Goal: Transaction & Acquisition: Purchase product/service

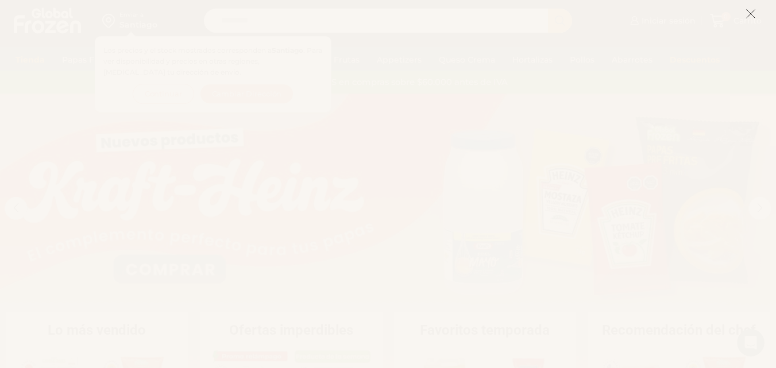
click at [750, 14] on line at bounding box center [751, 14] width 8 height 8
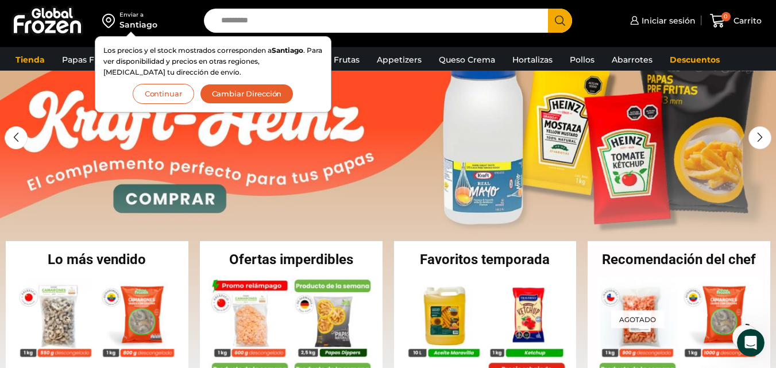
scroll to position [57, 0]
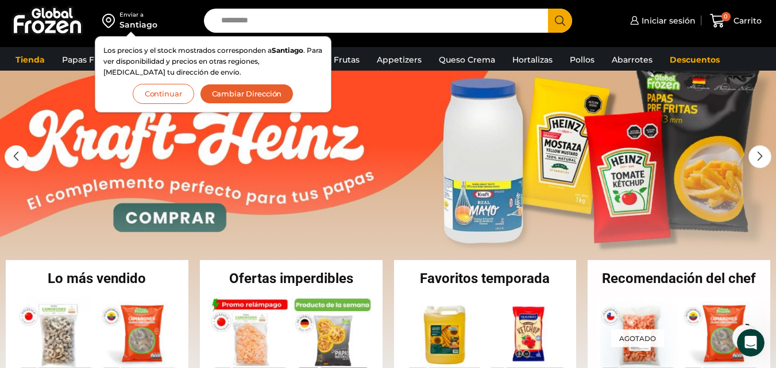
click at [277, 16] on input "Search input" at bounding box center [378, 21] width 327 height 24
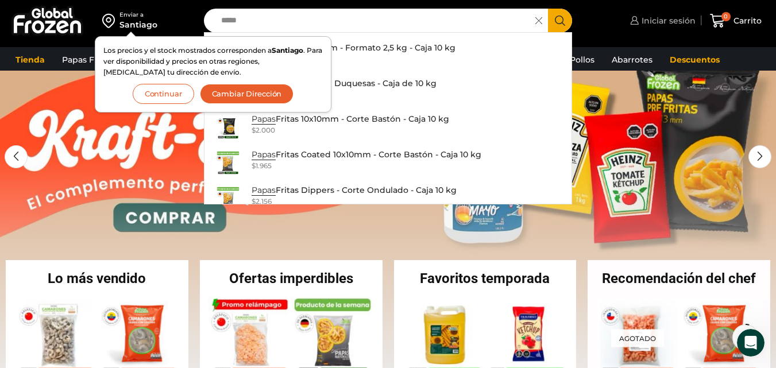
type input "*****"
click at [646, 20] on span "Iniciar sesión" at bounding box center [667, 20] width 57 height 11
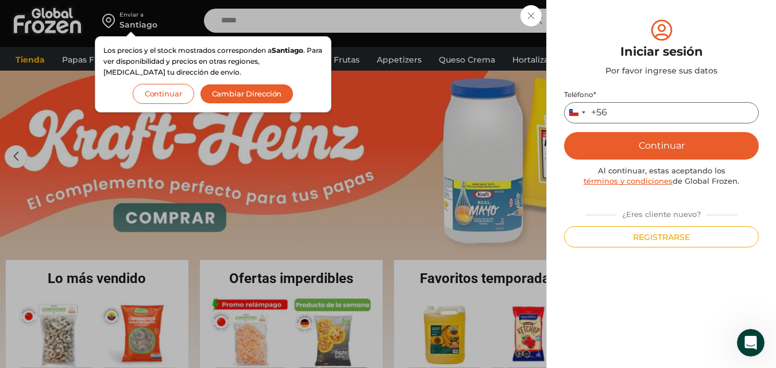
click at [628, 112] on input "Teléfono *" at bounding box center [661, 112] width 195 height 21
type input "*********"
click at [668, 143] on button "Continuar" at bounding box center [661, 146] width 195 height 28
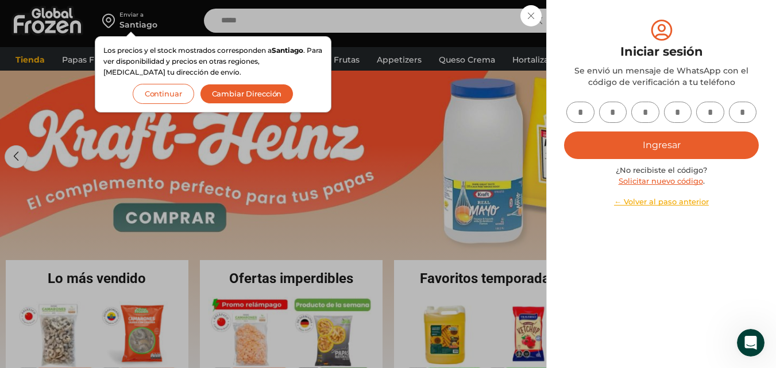
click at [585, 111] on input "text" at bounding box center [580, 112] width 28 height 21
type input "*"
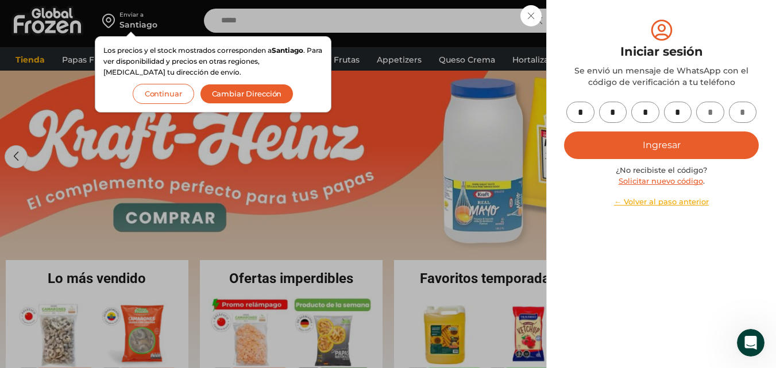
type input "*"
click at [628, 150] on button "Ingresar" at bounding box center [661, 146] width 195 height 28
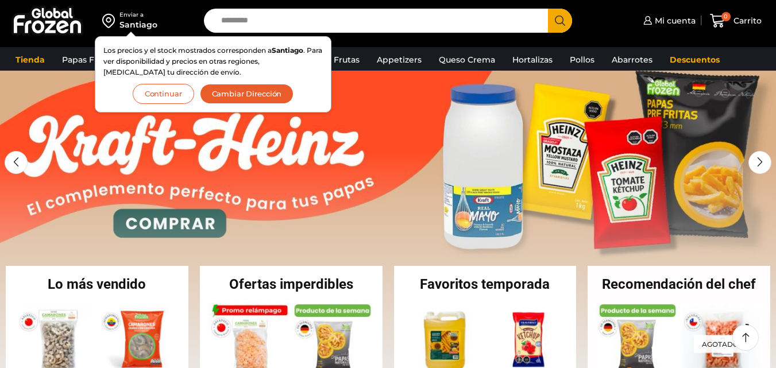
scroll to position [57, 0]
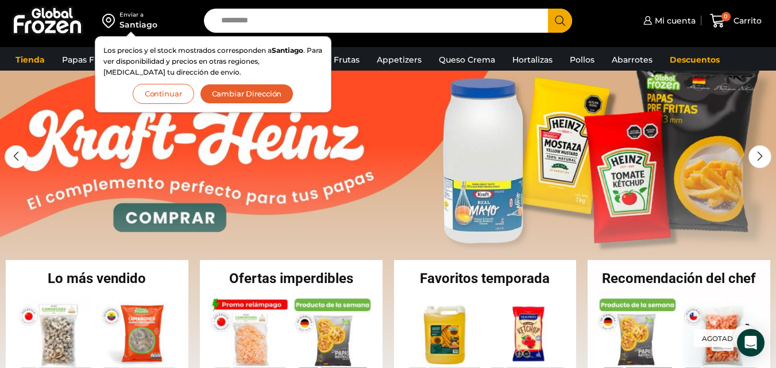
click at [172, 96] on button "Continuar" at bounding box center [163, 94] width 61 height 20
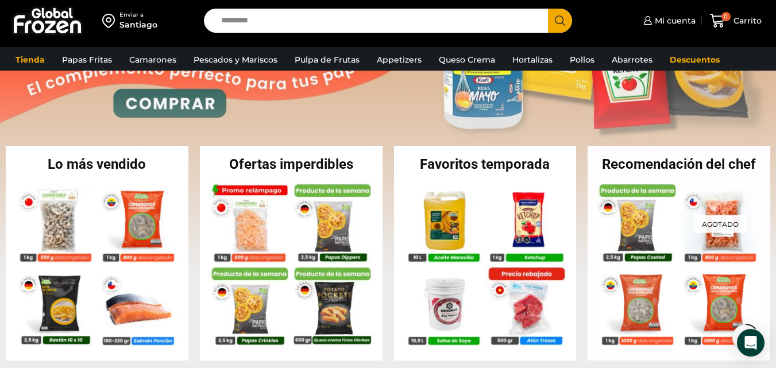
scroll to position [172, 0]
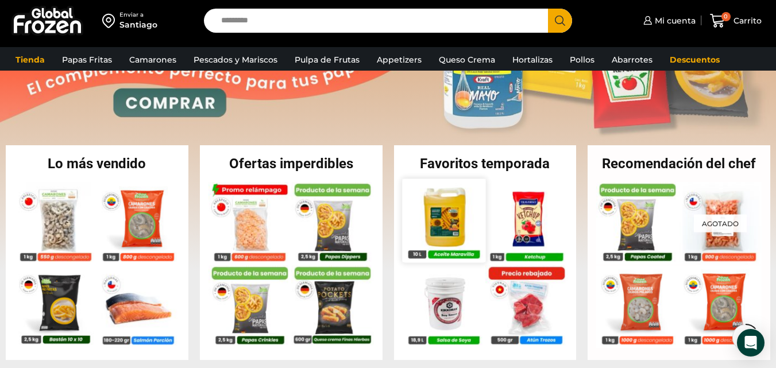
click at [446, 230] on img at bounding box center [443, 220] width 83 height 83
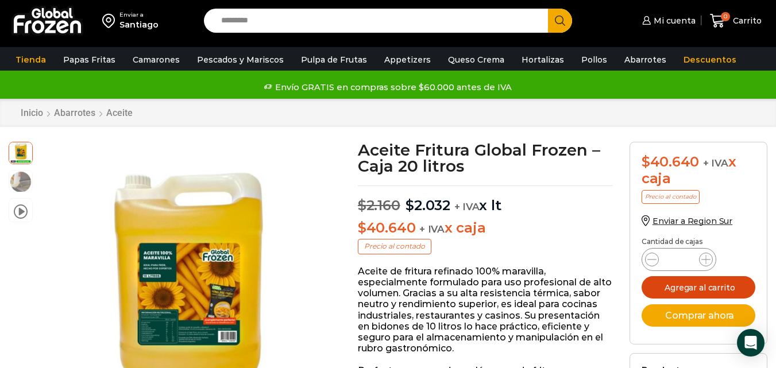
click at [717, 287] on button "Agregar al carrito" at bounding box center [699, 287] width 114 height 22
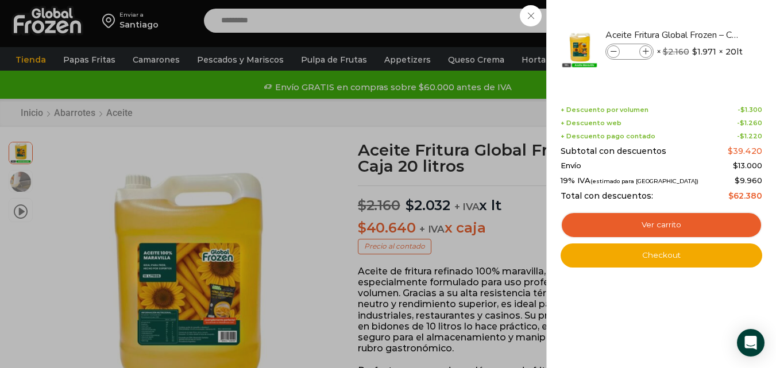
click at [707, 14] on div "1 Carrito 1 1 Shopping Cart *" at bounding box center [735, 20] width 57 height 27
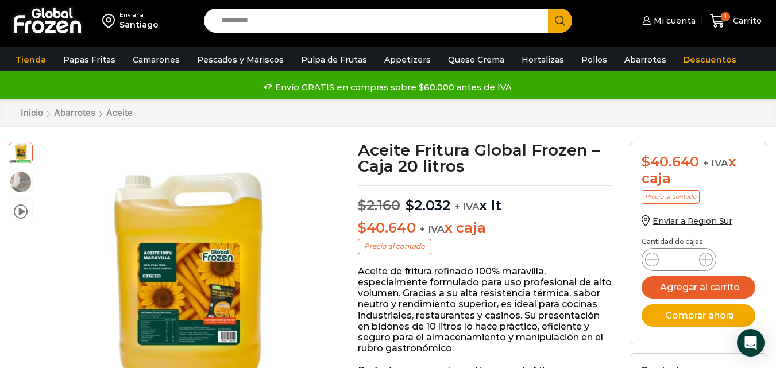
click at [276, 17] on input "Search input" at bounding box center [378, 21] width 327 height 24
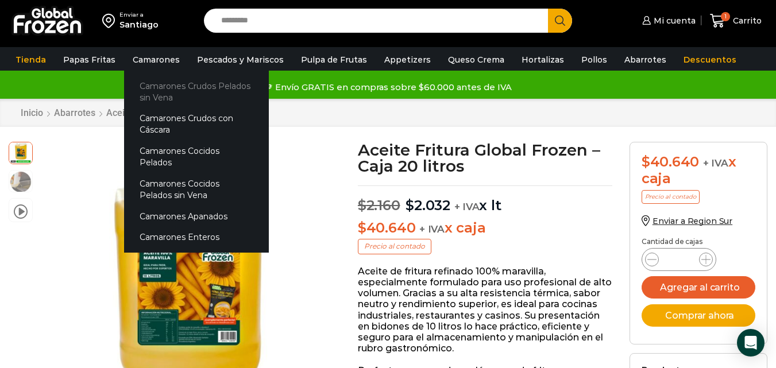
click at [159, 84] on link "Camarones Crudos Pelados sin Vena" at bounding box center [196, 91] width 145 height 33
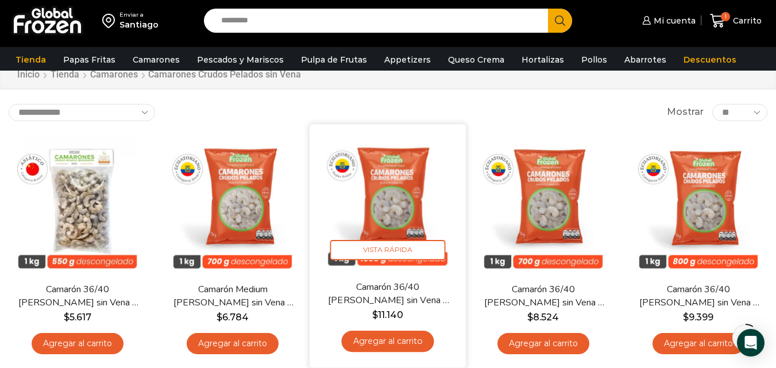
scroll to position [57, 0]
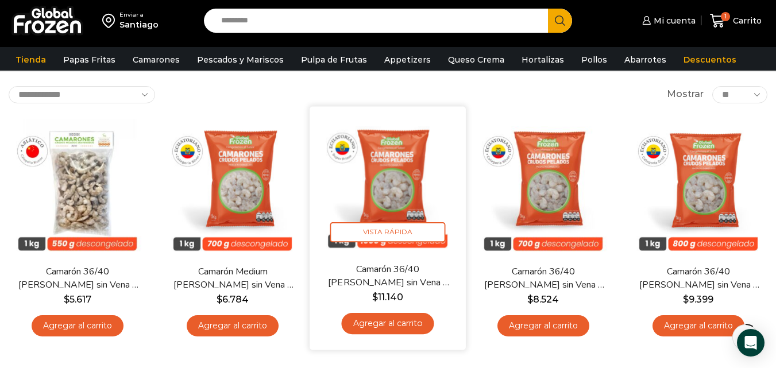
click at [387, 323] on link "Agregar al carrito" at bounding box center [388, 323] width 92 height 21
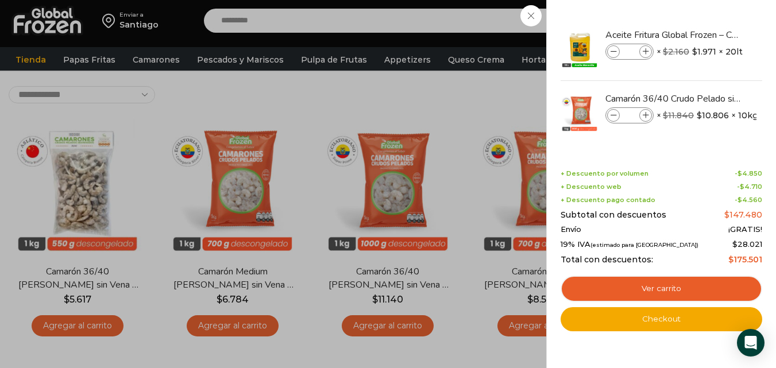
click at [707, 16] on div "2 Carrito 2 2 Shopping Cart *" at bounding box center [735, 20] width 57 height 27
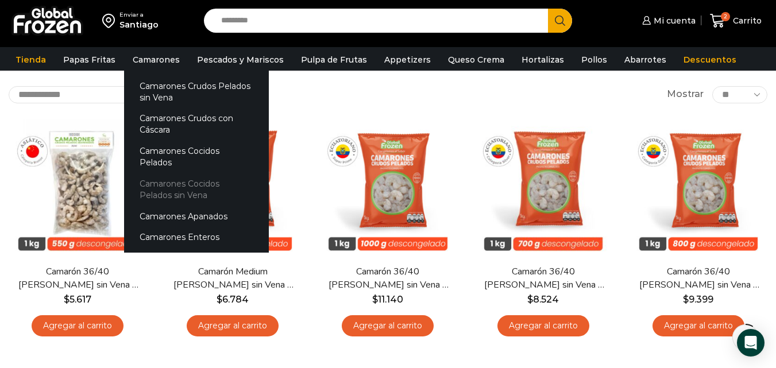
click at [203, 173] on link "Camarones Cocidos Pelados sin Vena" at bounding box center [196, 189] width 145 height 33
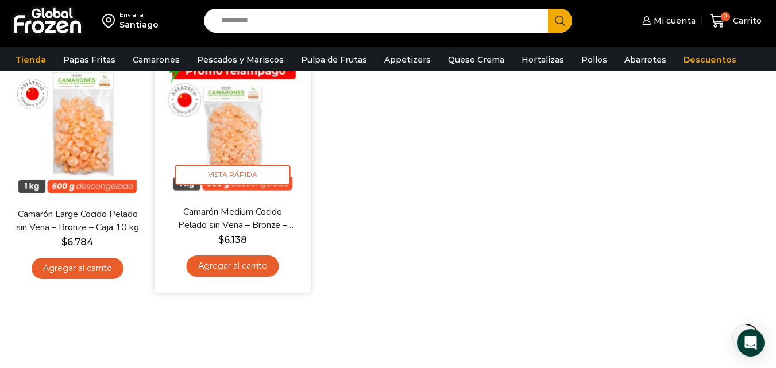
scroll to position [57, 0]
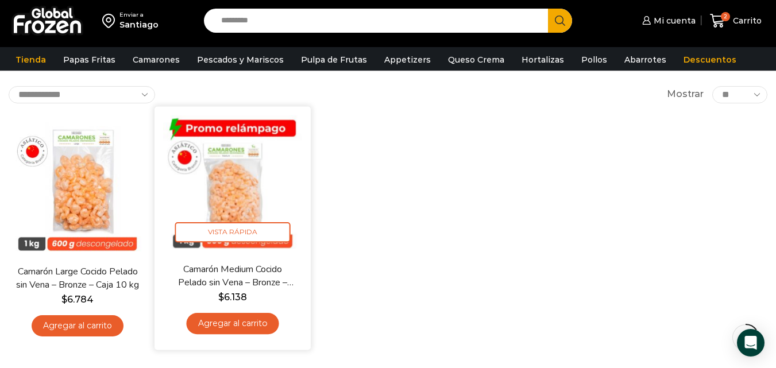
click at [236, 322] on link "Agregar al carrito" at bounding box center [233, 323] width 92 height 21
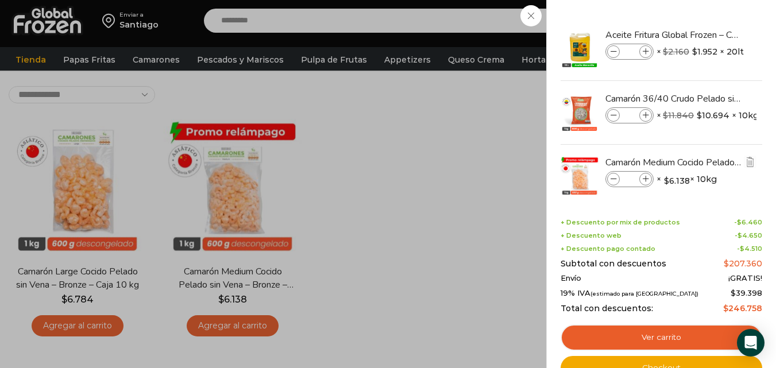
click at [646, 178] on icon at bounding box center [646, 179] width 6 height 6
type input "*"
click at [707, 17] on div "4 Carrito 4 4 Shopping Cart *" at bounding box center [735, 20] width 57 height 27
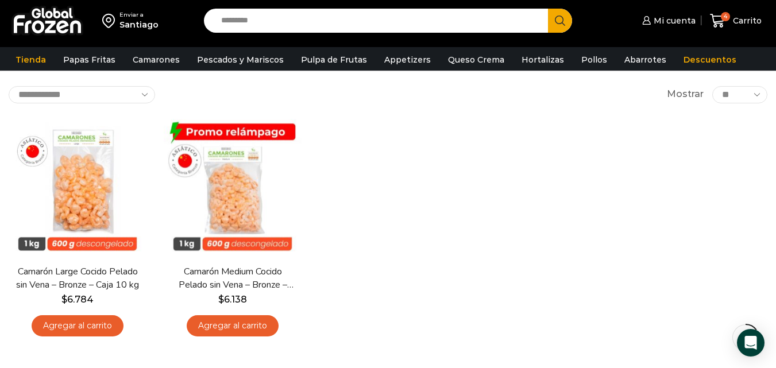
click at [283, 16] on input "Search input" at bounding box center [378, 21] width 327 height 24
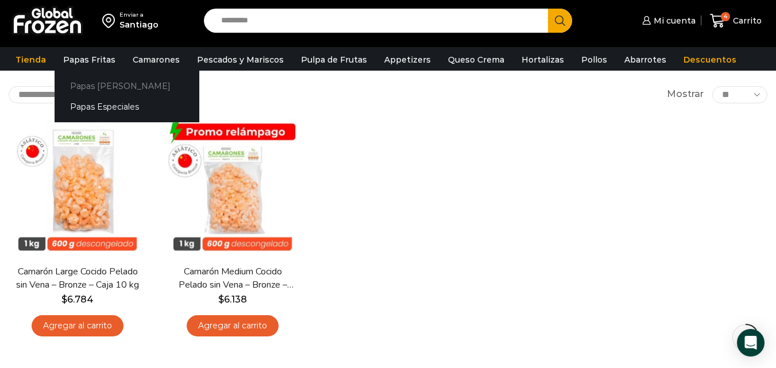
click at [97, 86] on link "Papas [PERSON_NAME]" at bounding box center [127, 85] width 145 height 21
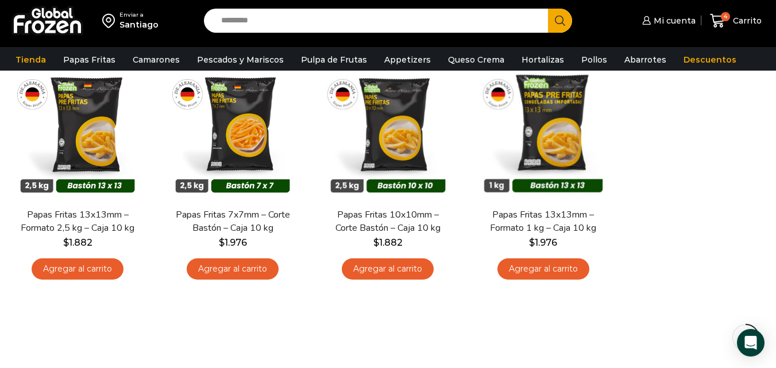
scroll to position [115, 0]
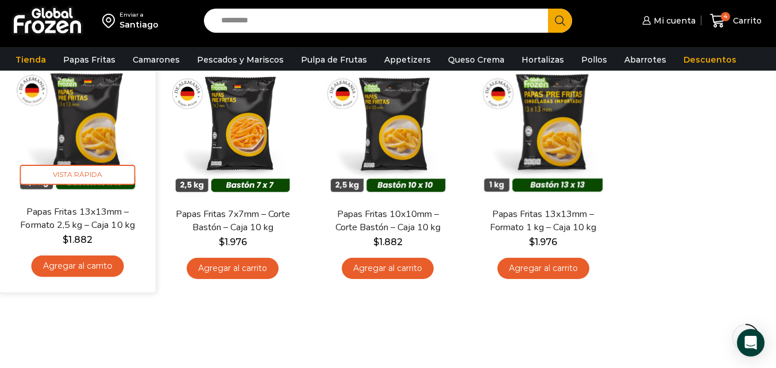
click at [78, 267] on link "Agregar al carrito" at bounding box center [78, 266] width 92 height 21
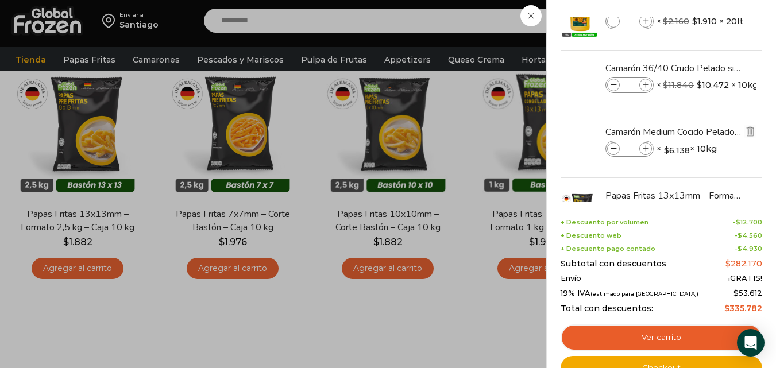
scroll to position [57, 0]
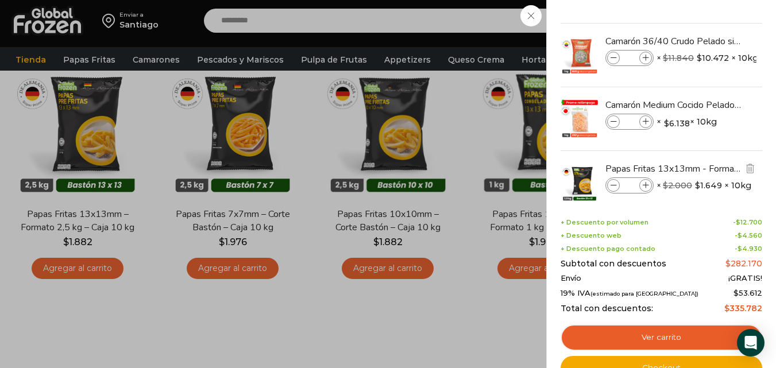
click at [647, 184] on icon at bounding box center [646, 186] width 6 height 6
type input "*"
click at [646, 187] on icon at bounding box center [646, 186] width 6 height 6
type input "*"
click at [707, 14] on div "7 [GEOGRAPHIC_DATA] 7 7 Shopping Cart *" at bounding box center [735, 20] width 57 height 27
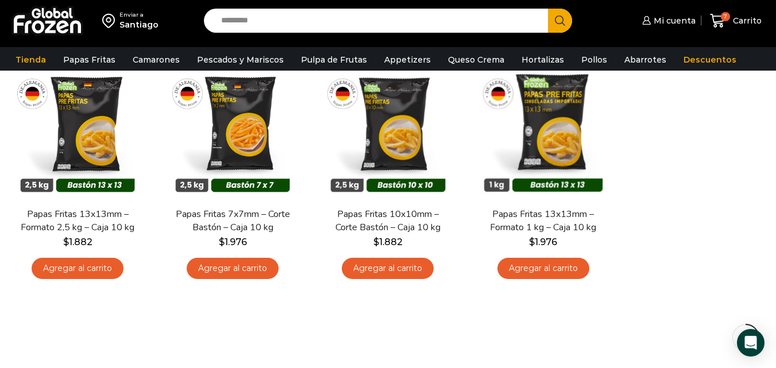
click at [346, 23] on input "Search input" at bounding box center [378, 21] width 327 height 24
click at [338, 55] on link "Pulpa de Frutas" at bounding box center [334, 60] width 78 height 22
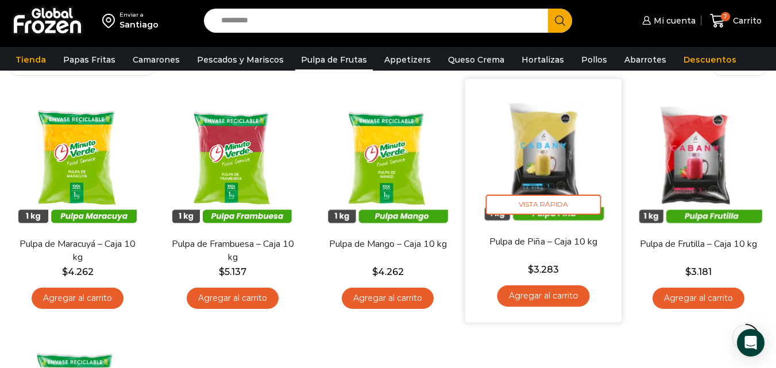
scroll to position [115, 0]
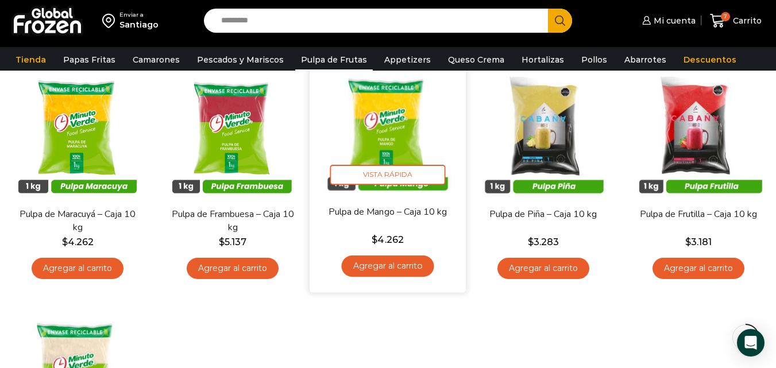
click at [383, 267] on link "Agregar al carrito" at bounding box center [388, 266] width 92 height 21
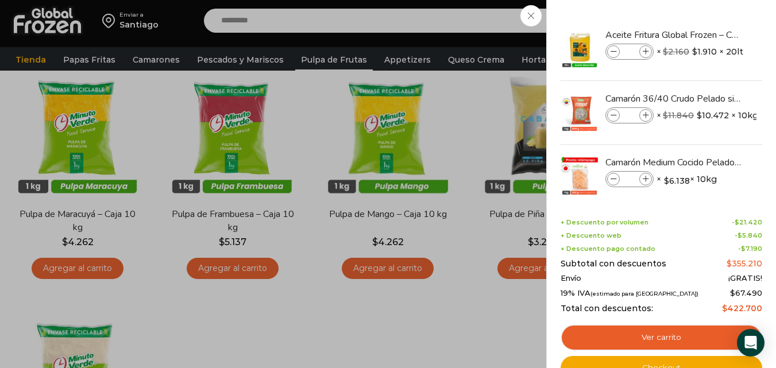
click at [707, 22] on div "8 [GEOGRAPHIC_DATA] 8 8 Shopping Cart *" at bounding box center [735, 20] width 57 height 27
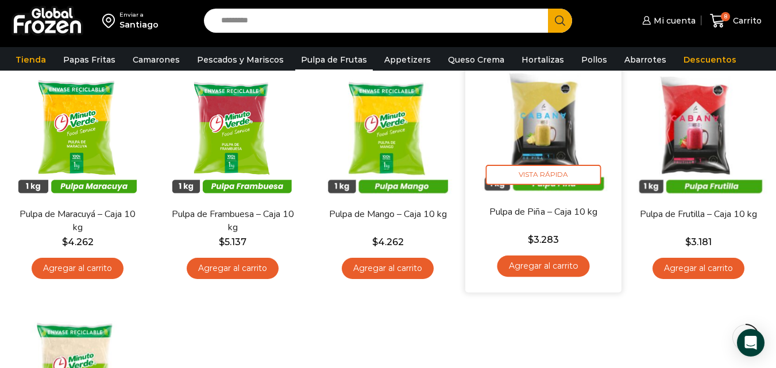
click at [560, 267] on link "Agregar al carrito" at bounding box center [543, 266] width 92 height 21
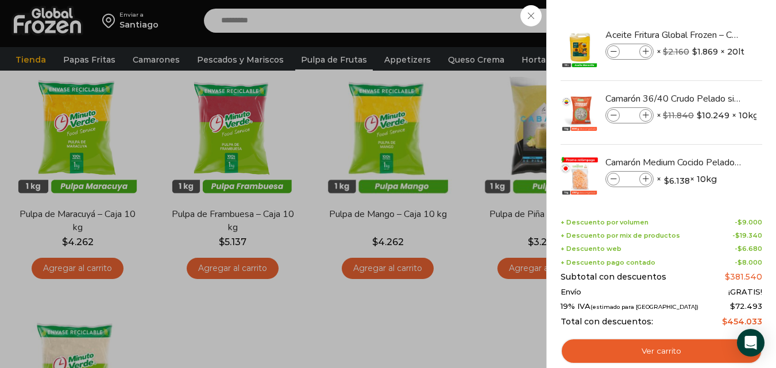
click at [707, 14] on div "9 [GEOGRAPHIC_DATA] 9 9 Shopping Cart *" at bounding box center [735, 20] width 57 height 27
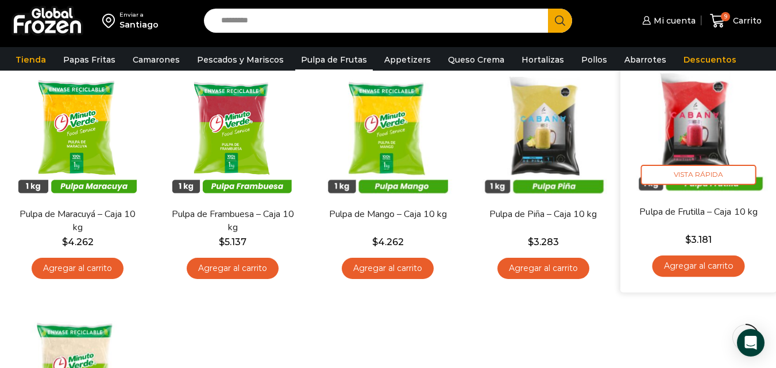
click at [719, 265] on link "Agregar al carrito" at bounding box center [698, 266] width 92 height 21
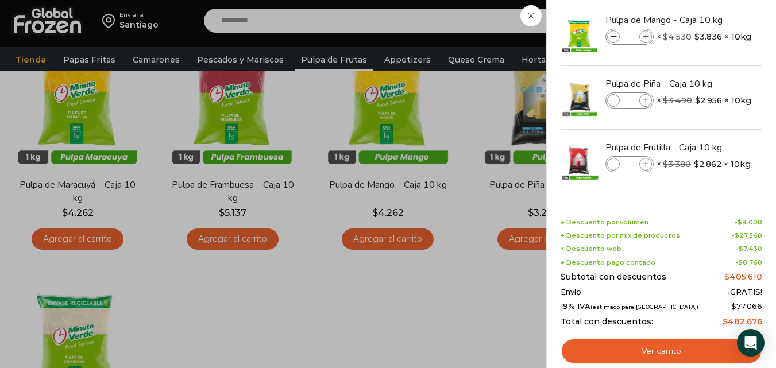
scroll to position [172, 0]
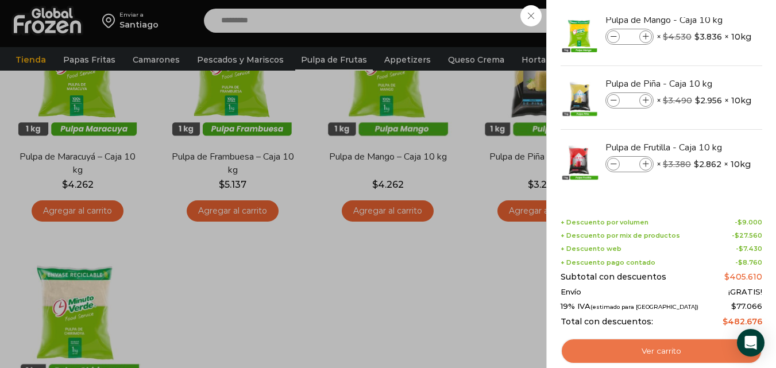
click at [696, 349] on link "Ver carrito" at bounding box center [662, 351] width 202 height 26
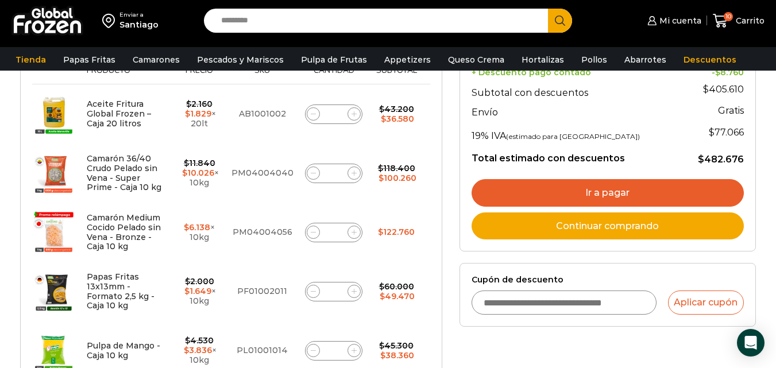
scroll to position [230, 0]
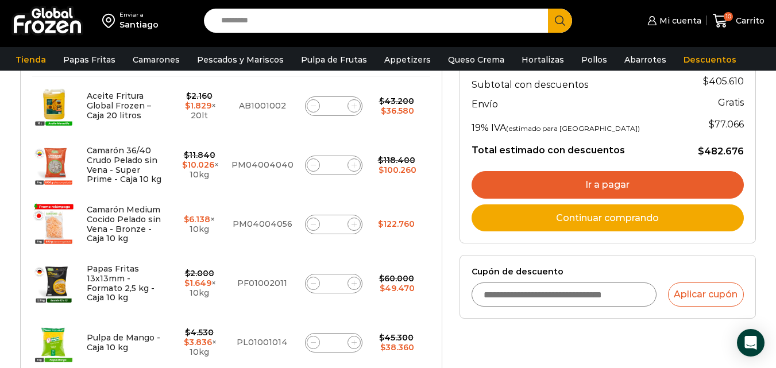
click at [636, 189] on link "Ir a pagar" at bounding box center [608, 185] width 272 height 28
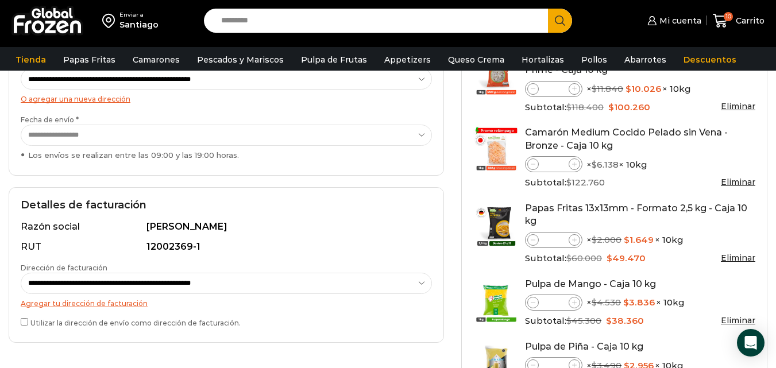
scroll to position [230, 0]
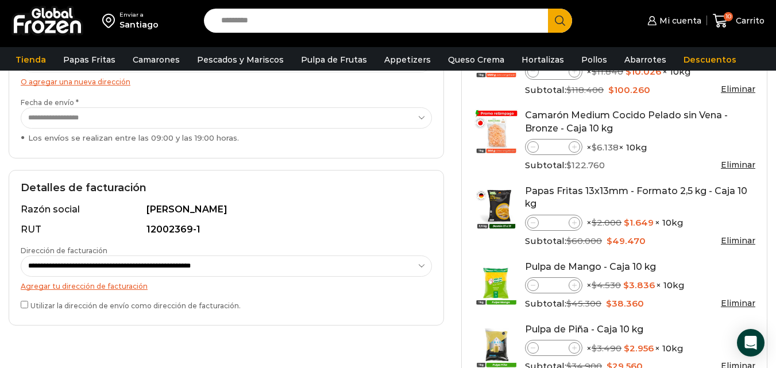
click at [28, 304] on label "Utilizar la dirección de envío como dirección de facturación." at bounding box center [226, 305] width 411 height 12
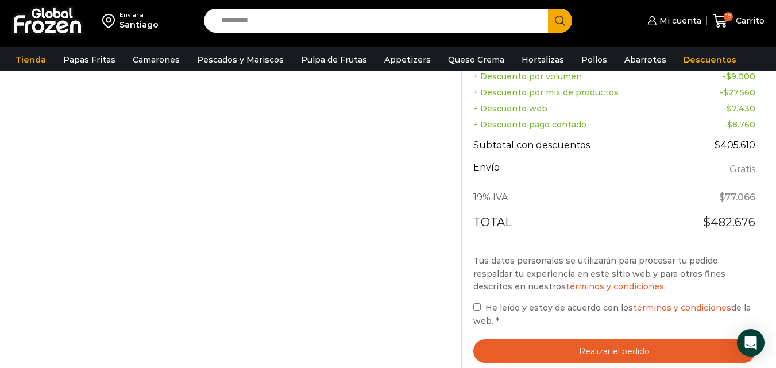
scroll to position [689, 0]
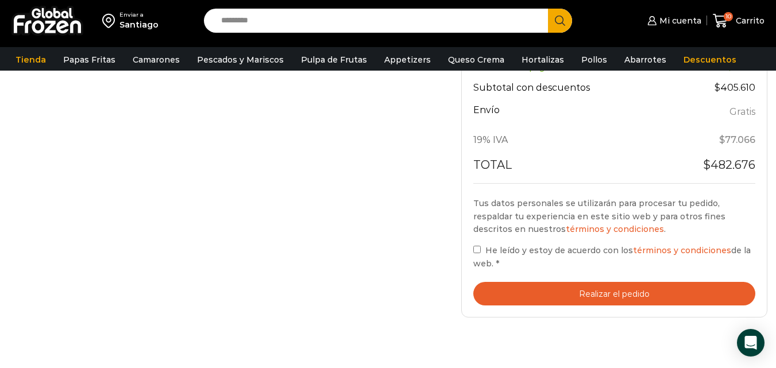
click at [607, 300] on button "Realizar el pedido" at bounding box center [614, 294] width 282 height 24
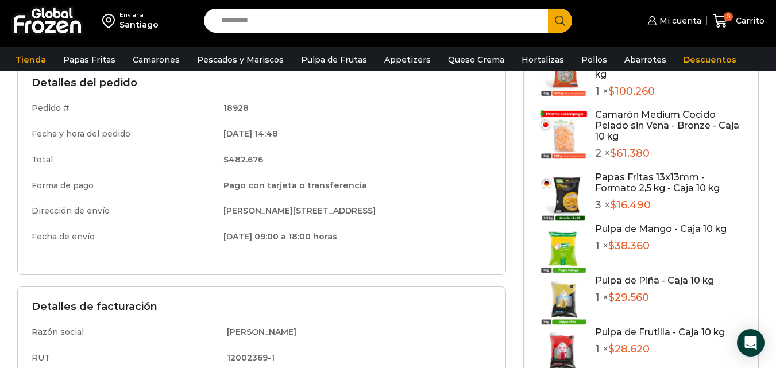
scroll to position [287, 0]
